Goal: Navigation & Orientation: Go to known website

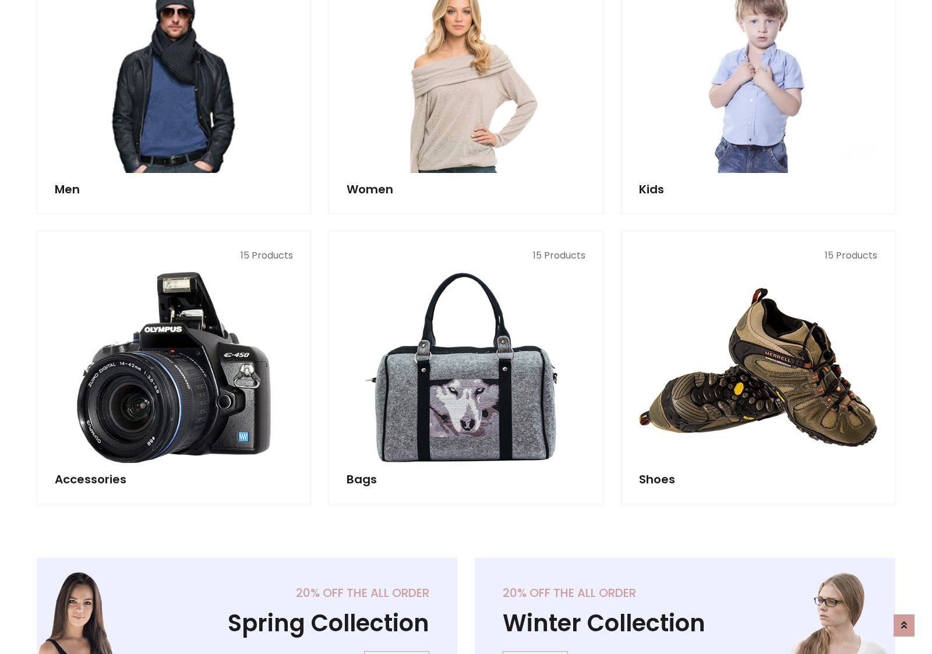
scroll to position [390, 0]
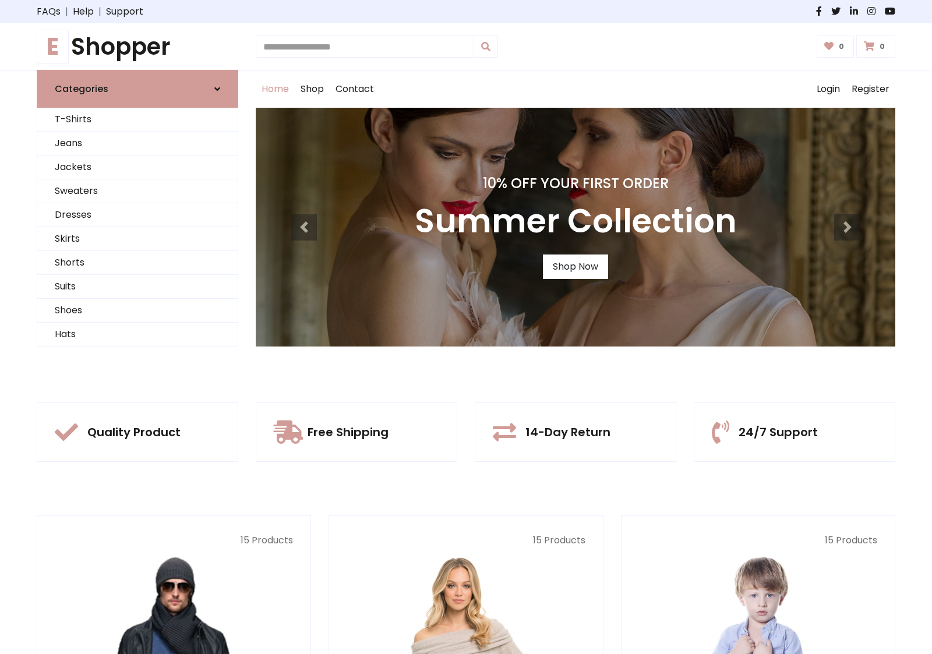
click at [137, 47] on h1 "E Shopper" at bounding box center [138, 47] width 202 height 28
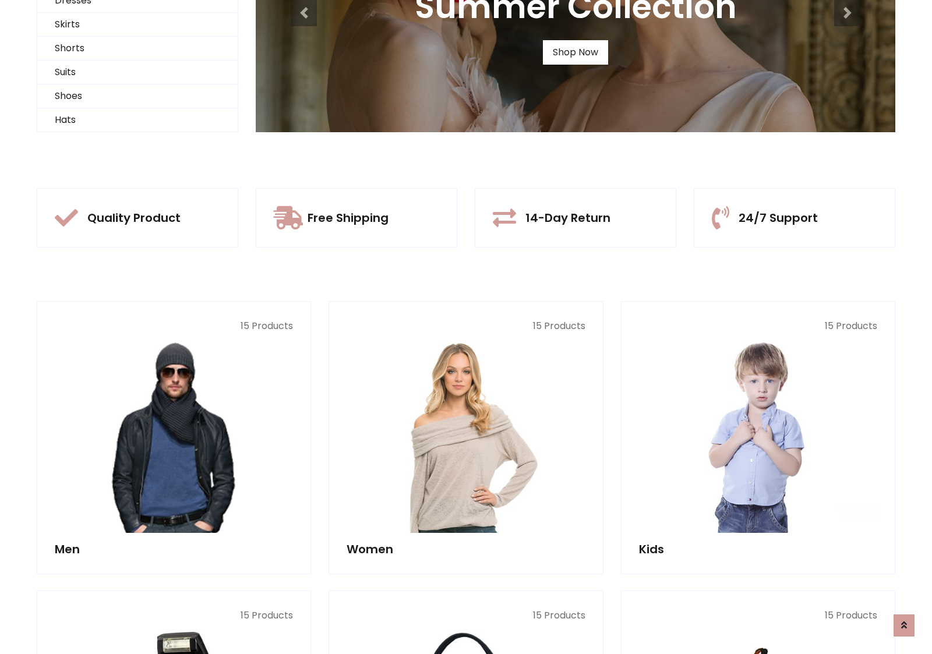
scroll to position [112, 0]
